Goal: Find specific page/section: Find specific page/section

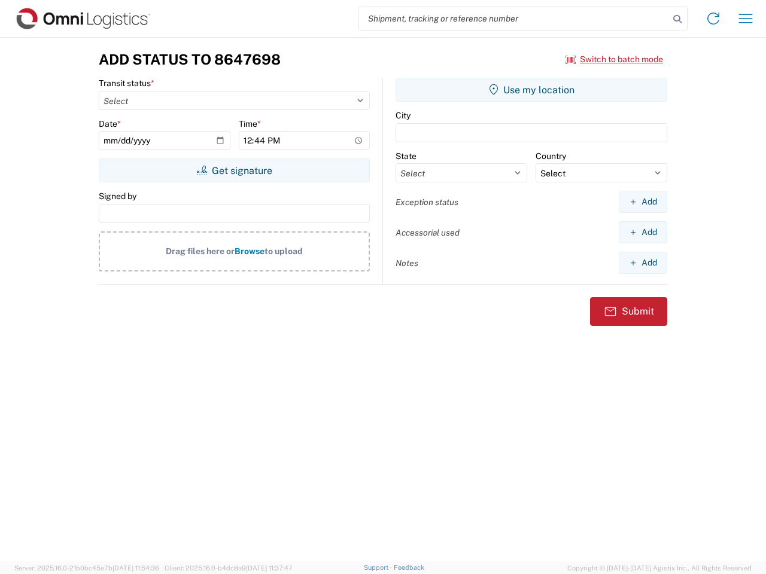
click at [514, 19] on input "search" at bounding box center [514, 18] width 310 height 23
click at [677, 19] on icon at bounding box center [677, 19] width 17 height 17
click at [713, 19] on icon at bounding box center [713, 18] width 19 height 19
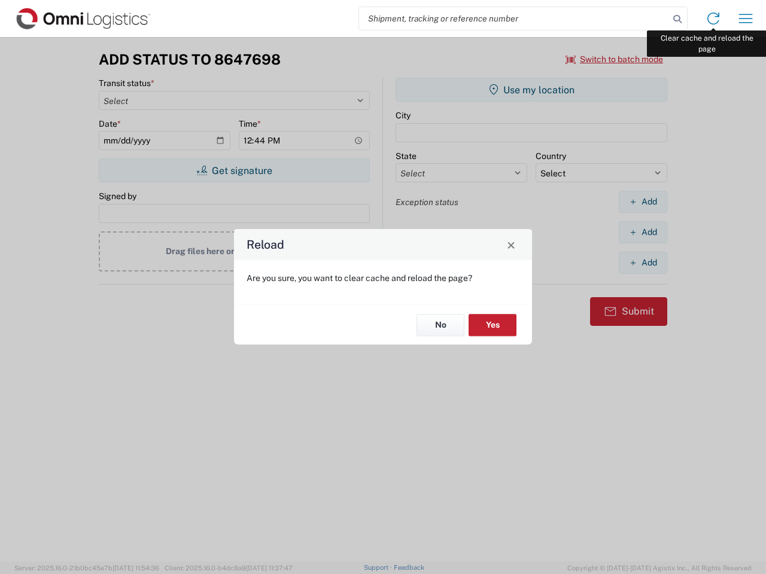
click at [745, 19] on div "Reload Are you sure, you want to clear cache and reload the page? No Yes" at bounding box center [383, 287] width 766 height 574
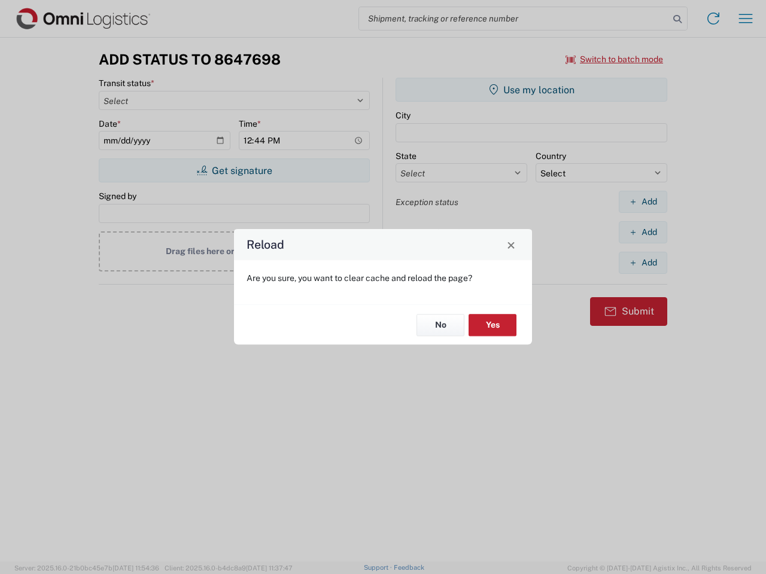
click at [614, 59] on div "Reload Are you sure, you want to clear cache and reload the page? No Yes" at bounding box center [383, 287] width 766 height 574
click at [234, 171] on div "Reload Are you sure, you want to clear cache and reload the page? No Yes" at bounding box center [383, 287] width 766 height 574
click at [531, 90] on div "Reload Are you sure, you want to clear cache and reload the page? No Yes" at bounding box center [383, 287] width 766 height 574
click at [643, 202] on div "Reload Are you sure, you want to clear cache and reload the page? No Yes" at bounding box center [383, 287] width 766 height 574
click at [643, 232] on div "Reload Are you sure, you want to clear cache and reload the page? No Yes" at bounding box center [383, 287] width 766 height 574
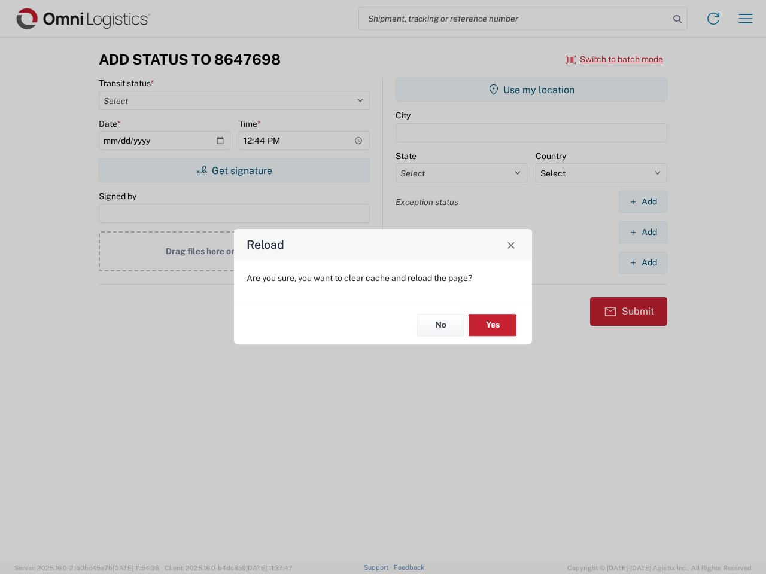
click at [643, 263] on div "Reload Are you sure, you want to clear cache and reload the page? No Yes" at bounding box center [383, 287] width 766 height 574
